Goal: Task Accomplishment & Management: Manage account settings

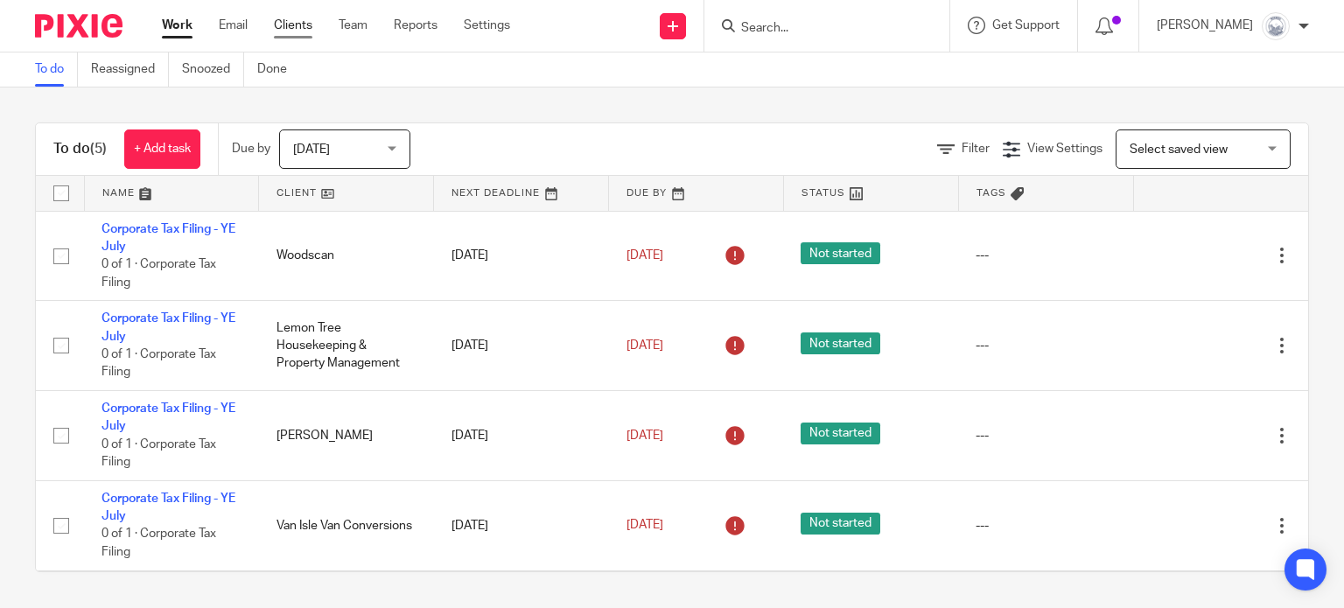
click at [306, 21] on link "Clients" at bounding box center [293, 25] width 38 height 17
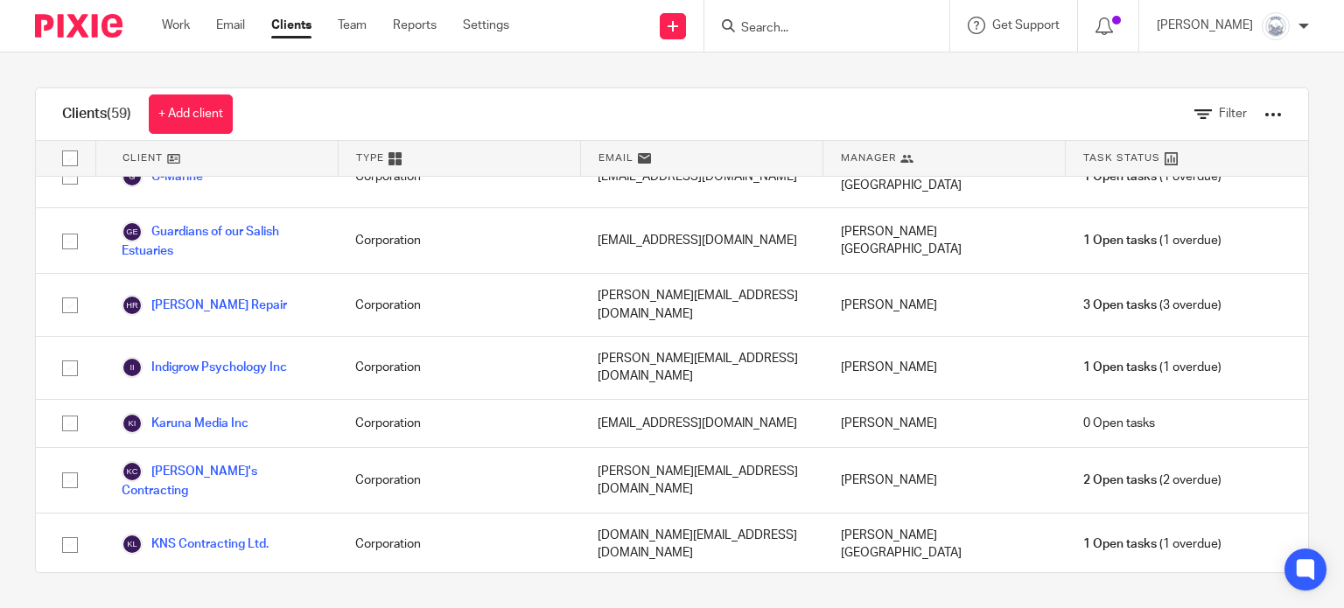
scroll to position [1370, 0]
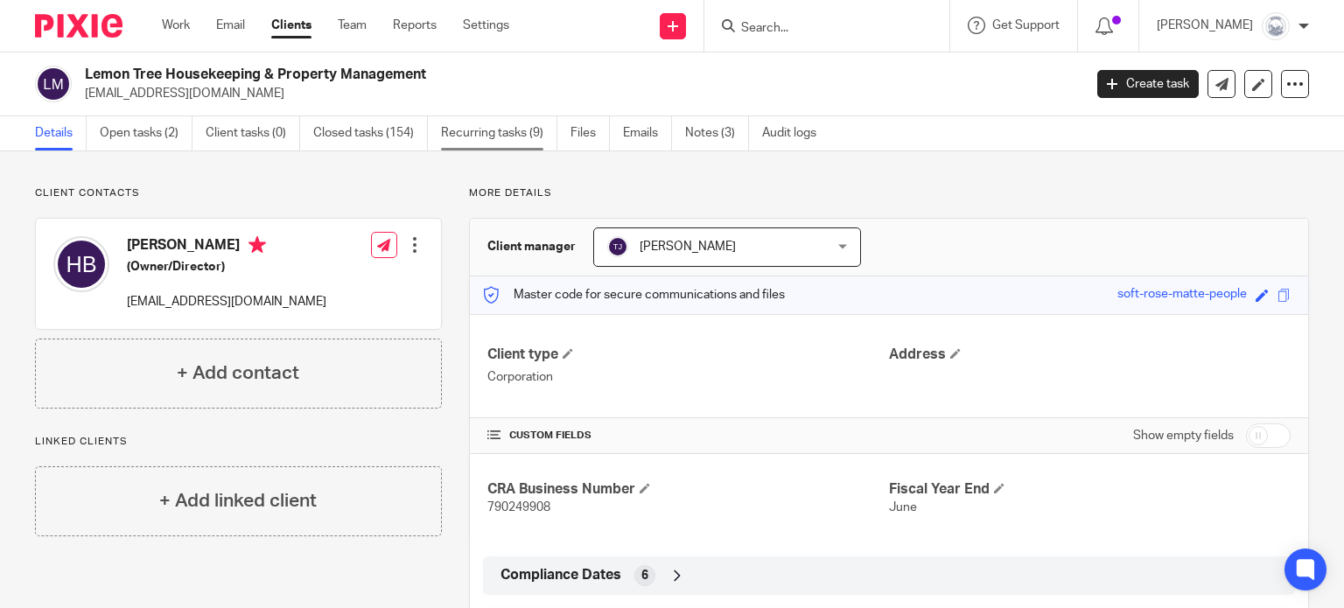
click at [507, 126] on link "Recurring tasks (9)" at bounding box center [499, 133] width 116 height 34
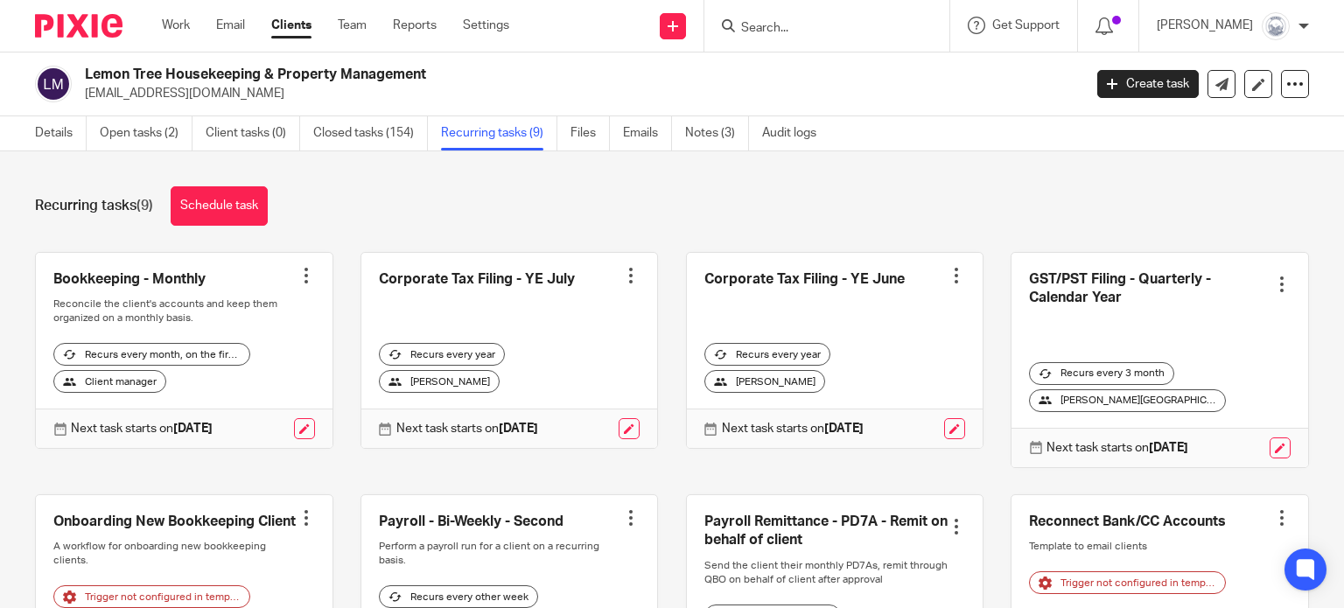
click at [622, 276] on div at bounding box center [630, 275] width 17 height 17
click at [578, 386] on span "Cancel schedule" at bounding box center [553, 386] width 92 height 12
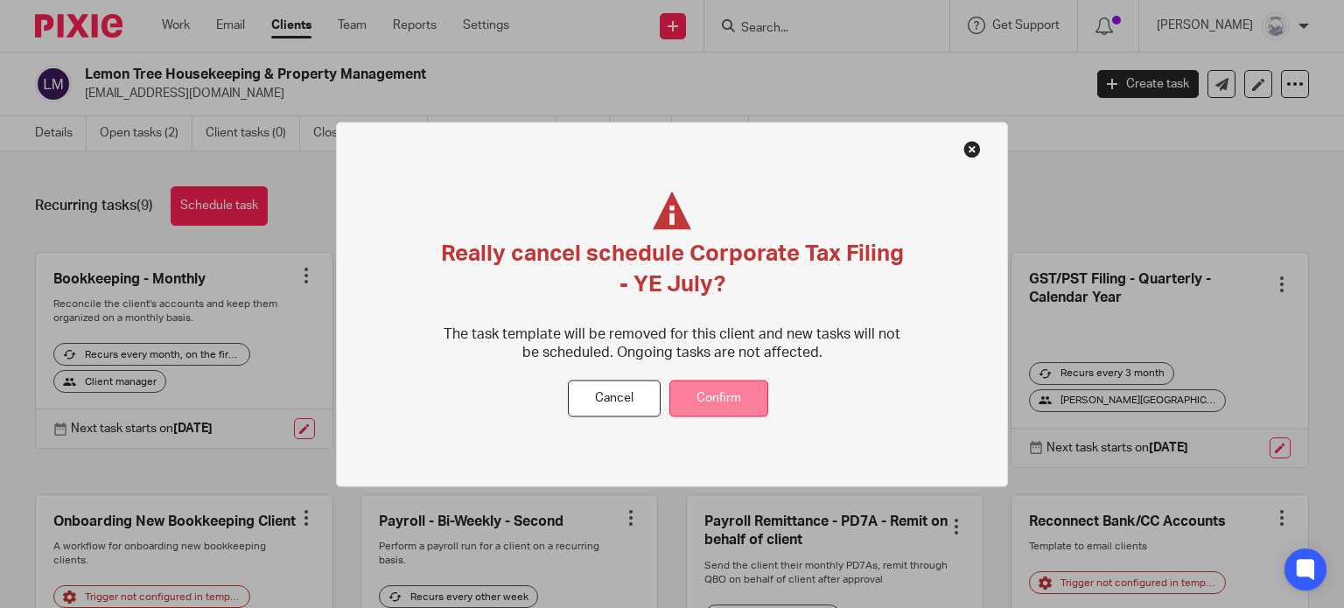
click at [724, 388] on button "Confirm" at bounding box center [718, 399] width 99 height 38
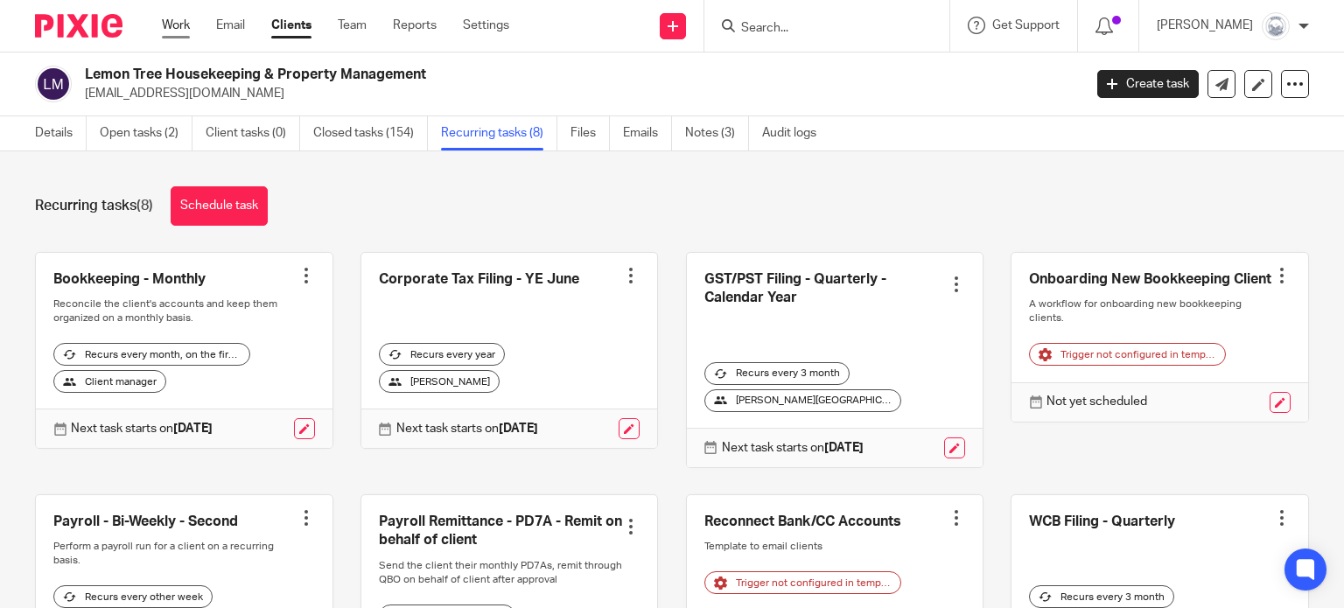
click at [178, 24] on link "Work" at bounding box center [176, 25] width 28 height 17
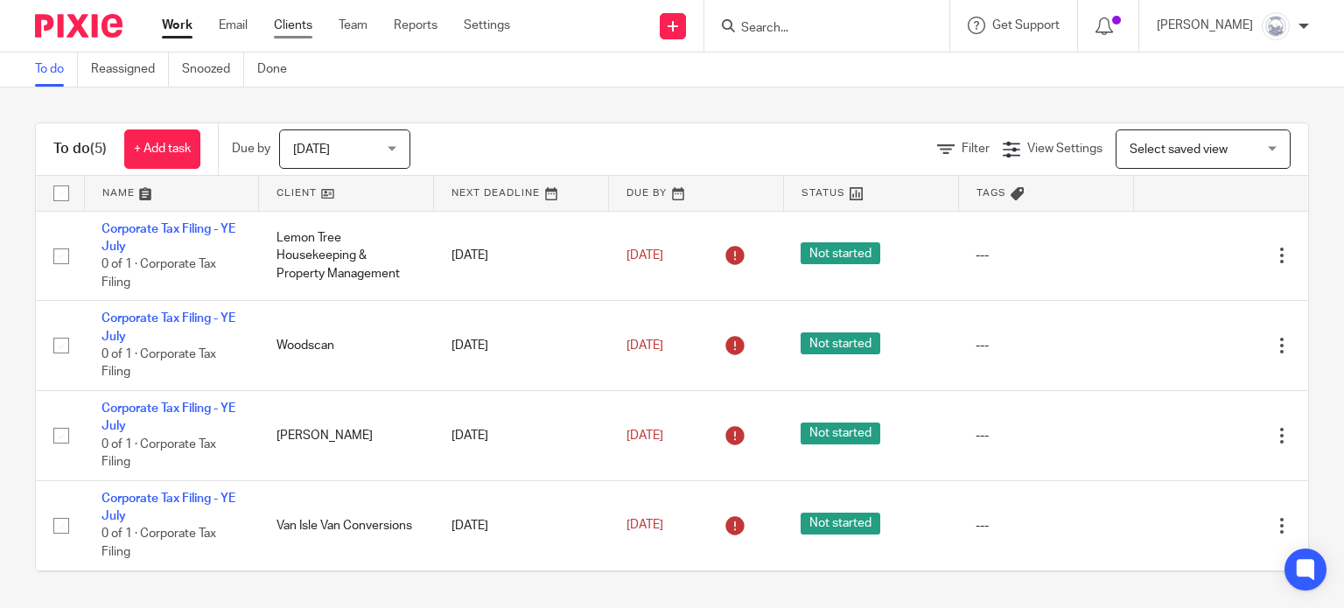
click at [293, 24] on link "Clients" at bounding box center [293, 25] width 38 height 17
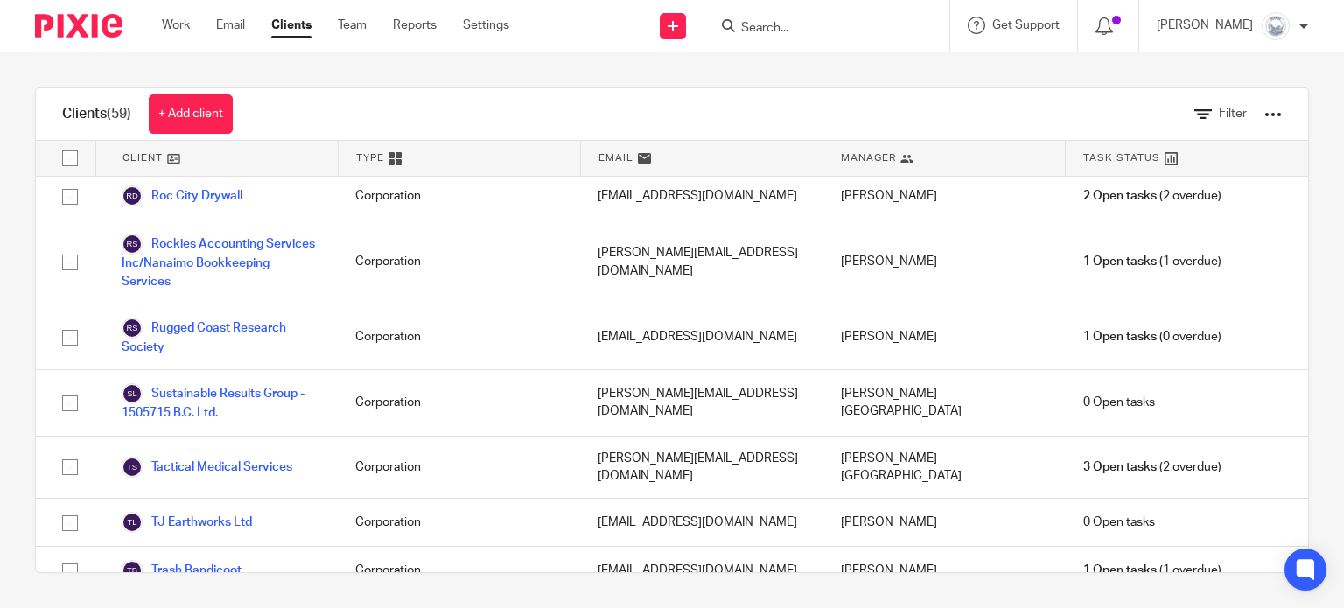
scroll to position [2788, 0]
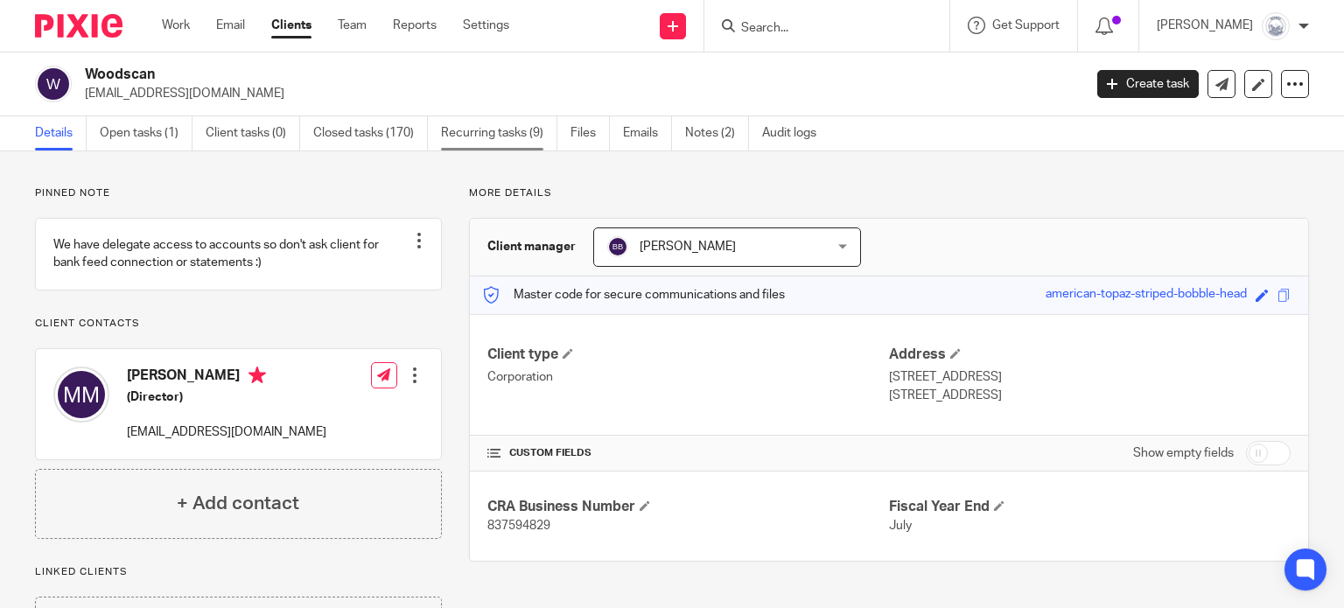
click at [488, 136] on link "Recurring tasks (9)" at bounding box center [499, 133] width 116 height 34
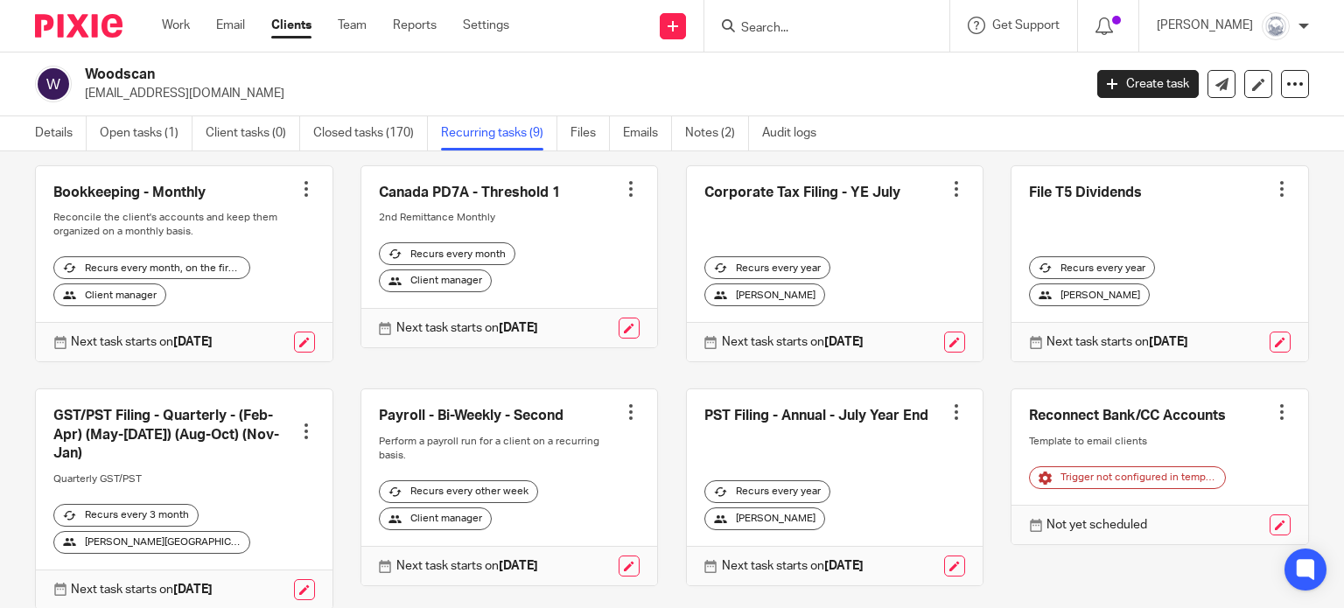
scroll to position [87, 0]
click at [359, 24] on link "Team" at bounding box center [352, 25] width 29 height 17
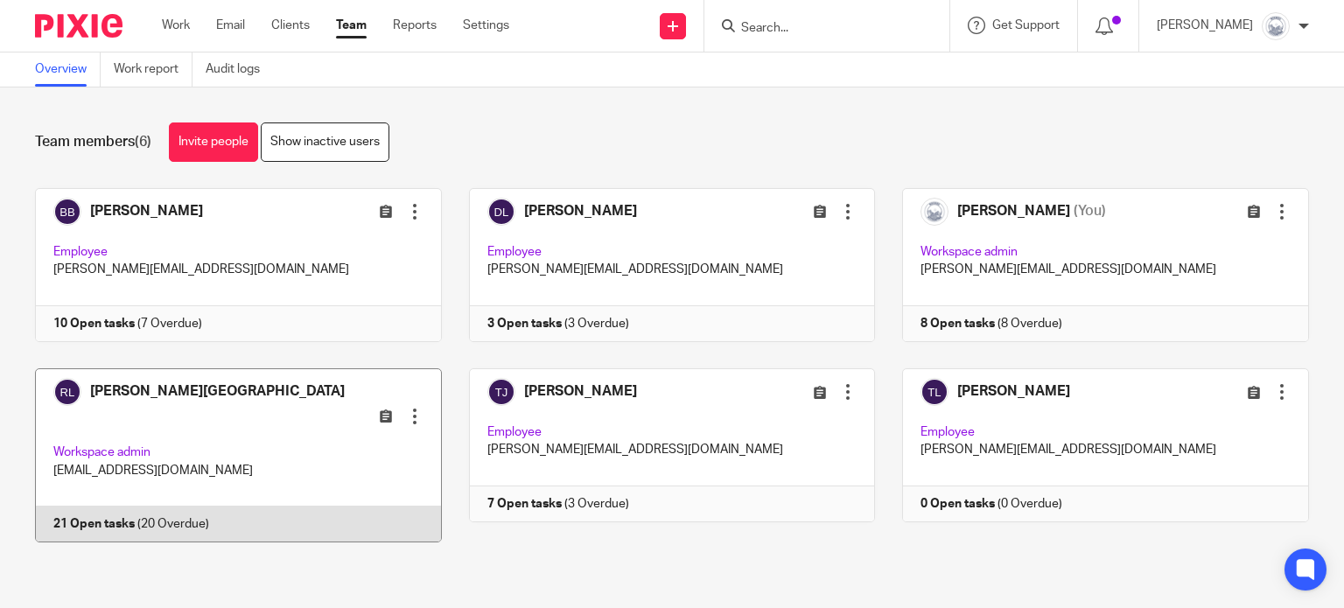
click at [129, 504] on link at bounding box center [225, 455] width 434 height 175
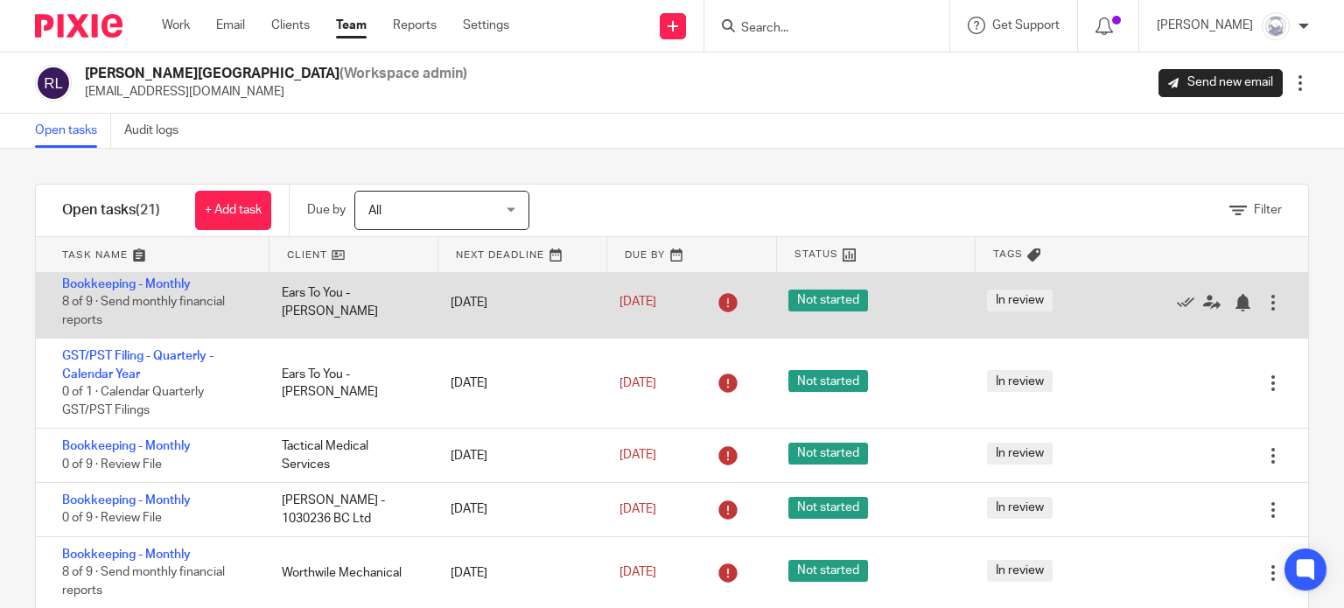
scroll to position [169, 0]
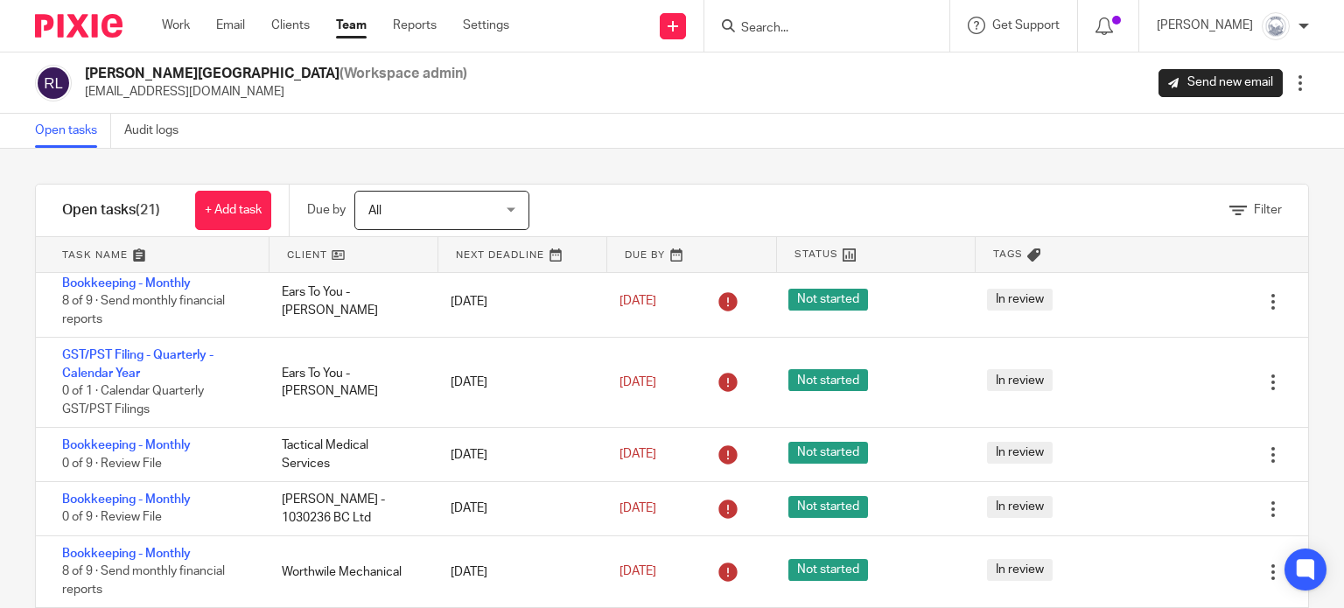
click at [320, 250] on link at bounding box center [353, 254] width 168 height 35
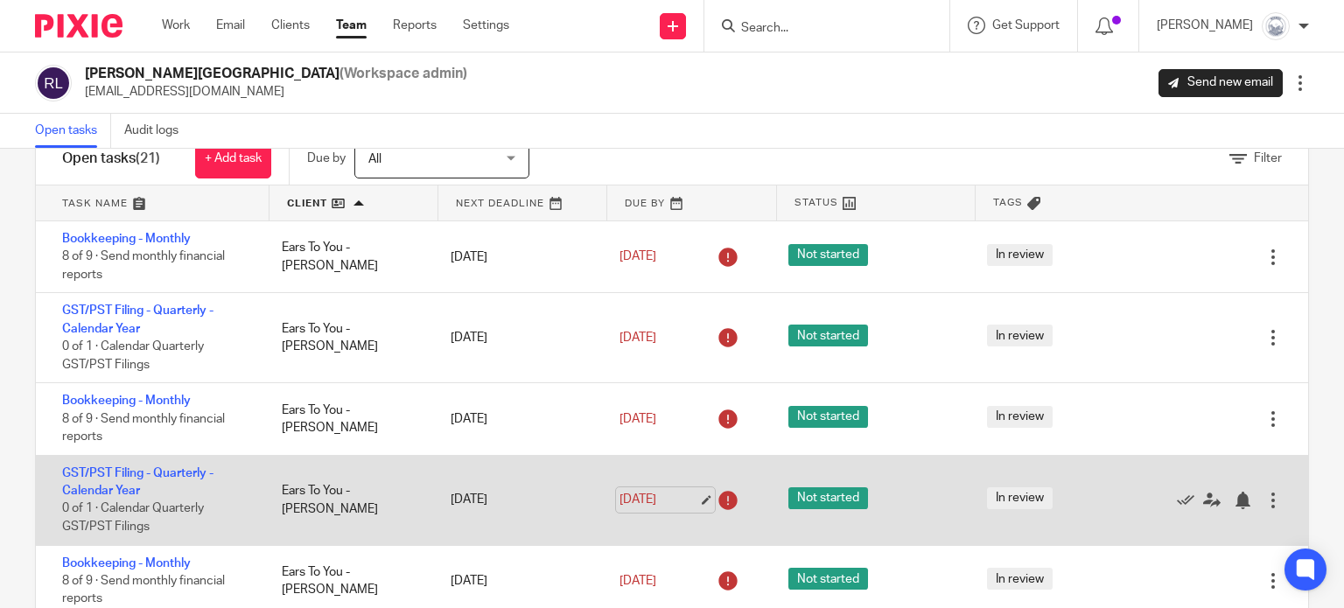
scroll to position [21, 0]
